Goal: Transaction & Acquisition: Purchase product/service

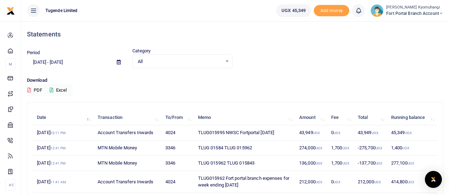
scroll to position [41, 0]
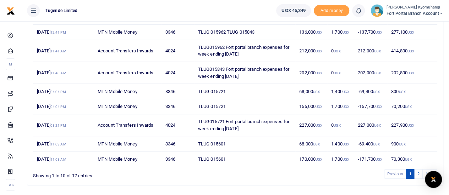
scroll to position [135, 0]
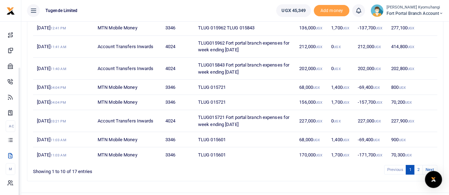
drag, startPoint x: 90, startPoint y: 107, endPoint x: 91, endPoint y: 176, distance: 68.1
click at [91, 176] on body "Start Dashboard M ake Payments Cards Xente Transfers Mobile Money Banks Airtime…" at bounding box center [224, 38] width 449 height 347
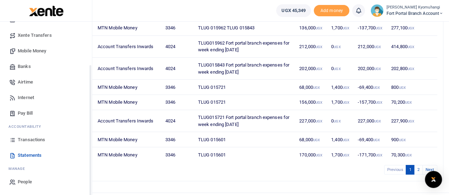
scroll to position [48, 0]
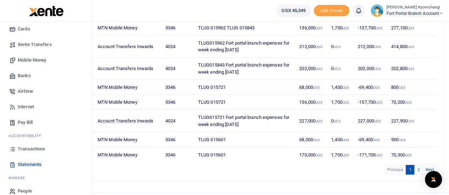
click at [39, 148] on span "Transactions" at bounding box center [31, 149] width 27 height 7
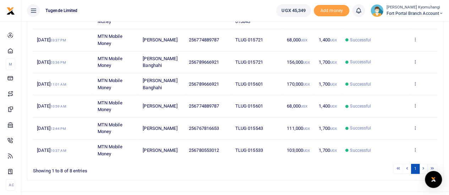
scroll to position [149, 0]
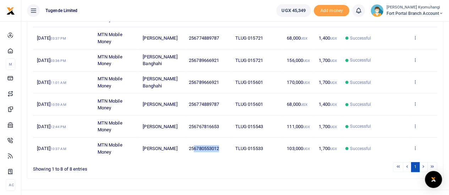
drag, startPoint x: 224, startPoint y: 148, endPoint x: 195, endPoint y: 146, distance: 29.2
click at [195, 146] on td "256780553012" at bounding box center [208, 149] width 46 height 22
copy span "6780553012"
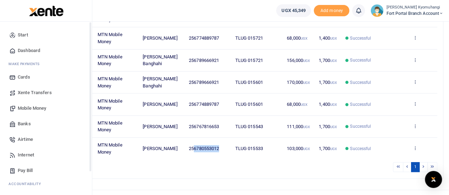
click at [38, 111] on span "Mobile Money" at bounding box center [32, 108] width 28 height 7
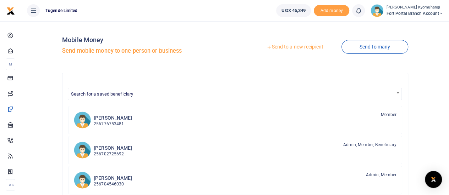
click at [309, 46] on link "Send to a new recipient" at bounding box center [294, 47] width 93 height 13
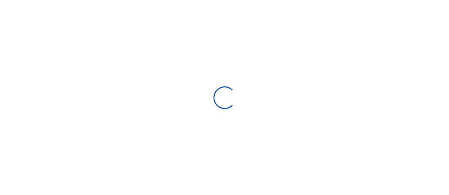
select select "Loading bundles"
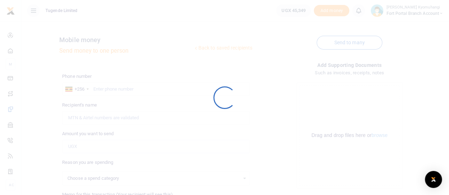
select select
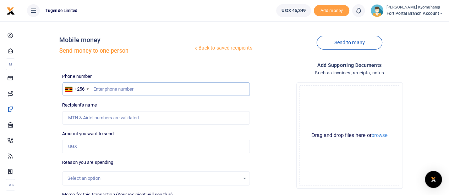
click at [155, 89] on input "text" at bounding box center [156, 89] width 188 height 13
paste input "6780553012"
click at [96, 89] on input "6780553012" at bounding box center [156, 89] width 188 height 13
type input "780553012"
type input "Jackson Tumwesigye"
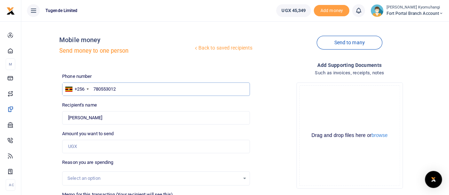
type input "780553012"
click at [87, 147] on input "Amount you want to send" at bounding box center [156, 146] width 188 height 13
type input "43,000"
click at [242, 179] on div "Select an option" at bounding box center [155, 179] width 187 height 8
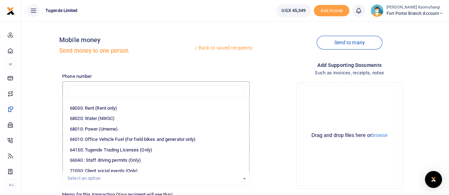
scroll to position [138, 0]
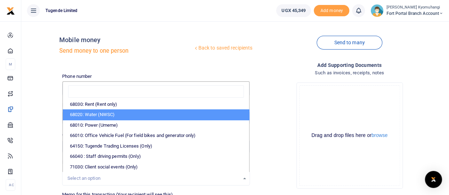
click at [133, 116] on li "68020: Water (NWSC)" at bounding box center [156, 115] width 186 height 11
select select "38"
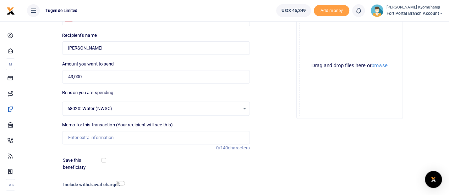
scroll to position [118, 0]
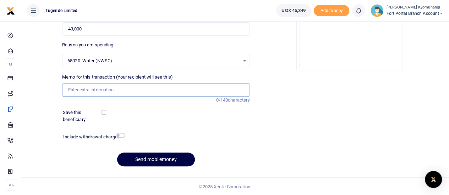
click at [158, 92] on input "Memo for this transaction (Your recipient will see this)" at bounding box center [156, 89] width 188 height 13
click at [116, 91] on input "Memo for this transaction (Your recipient will see this)" at bounding box center [156, 89] width 188 height 13
paste input "TLUG-015995"
click at [81, 89] on input "TLUG-015995" at bounding box center [156, 89] width 188 height 13
type input "TLUG 015995"
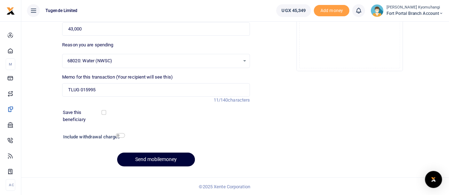
click at [176, 162] on button "Send mobilemoney" at bounding box center [156, 160] width 78 height 14
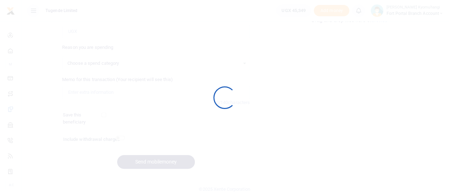
scroll to position [118, 0]
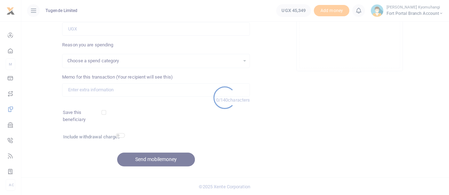
select select
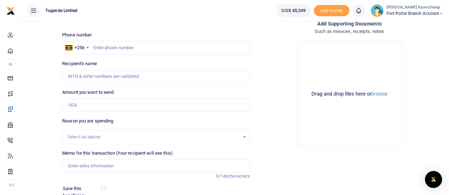
scroll to position [0, 0]
